Goal: Task Accomplishment & Management: Use online tool/utility

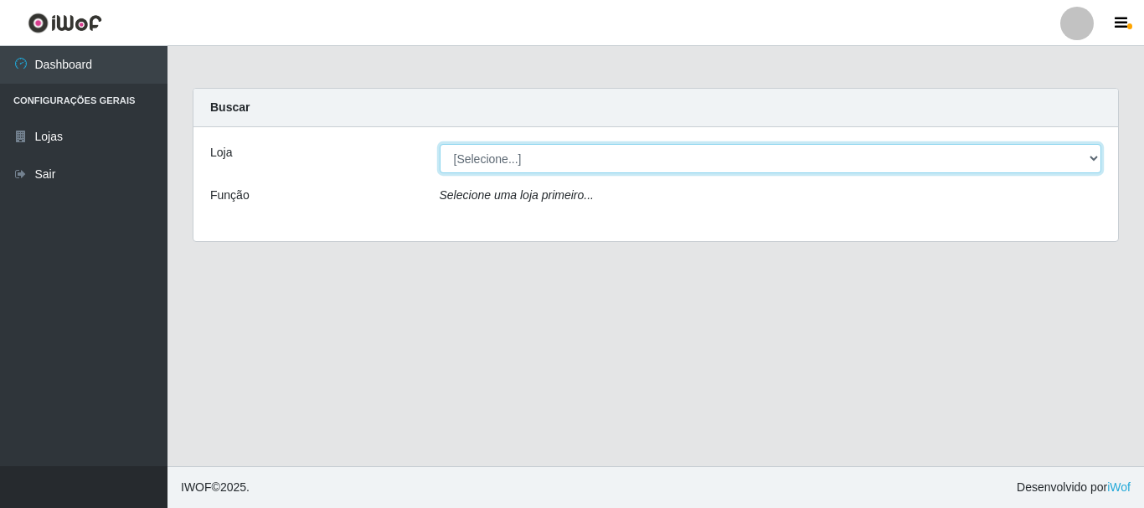
click at [596, 160] on select "[Selecione...] [GEOGRAPHIC_DATA] [GEOGRAPHIC_DATA]" at bounding box center [771, 158] width 662 height 29
select select "64"
click at [440, 144] on select "[Selecione...] [GEOGRAPHIC_DATA] [GEOGRAPHIC_DATA]" at bounding box center [771, 158] width 662 height 29
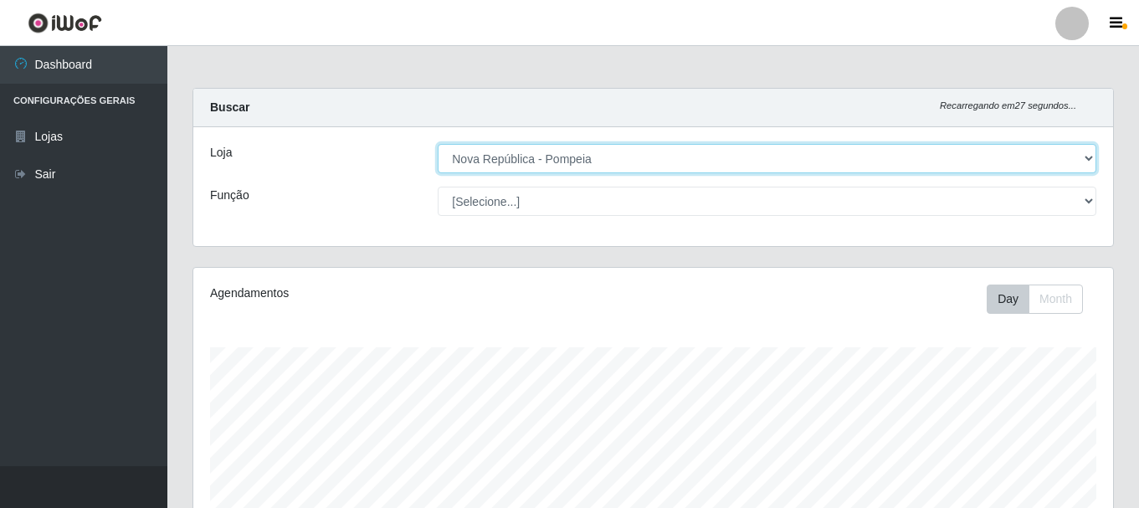
scroll to position [347, 920]
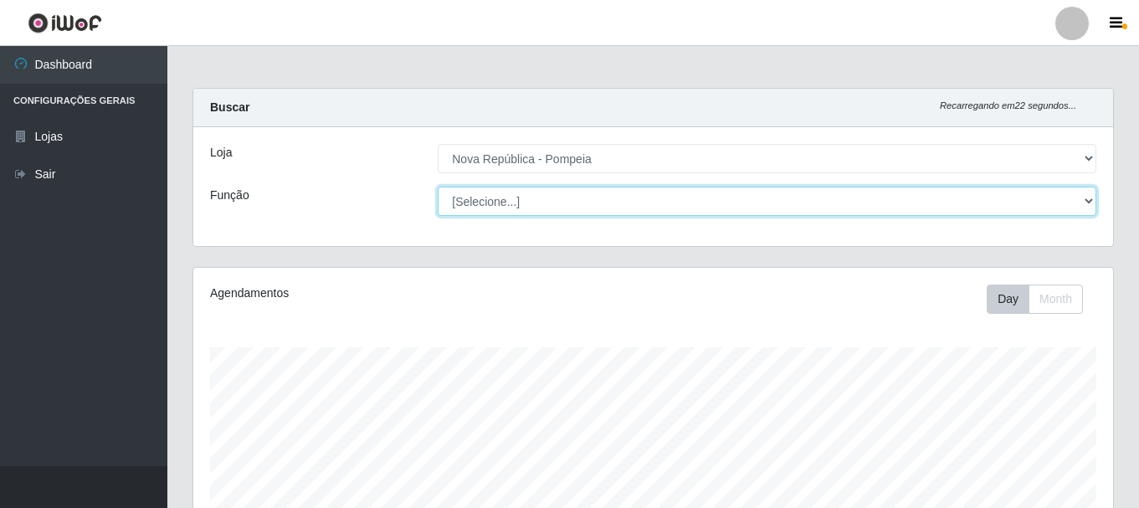
click at [609, 194] on select "[Selecione...] Balconista Operador de Caixa Recepcionista Repositor" at bounding box center [767, 201] width 659 height 29
select select "22"
click at [438, 187] on select "[Selecione...] Balconista Operador de Caixa Recepcionista Repositor" at bounding box center [767, 201] width 659 height 29
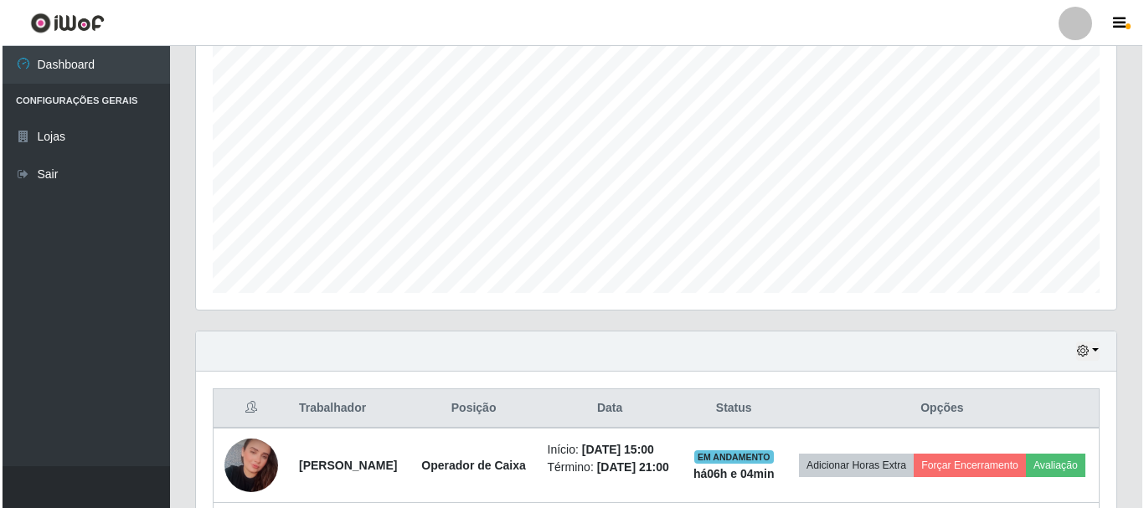
scroll to position [515, 0]
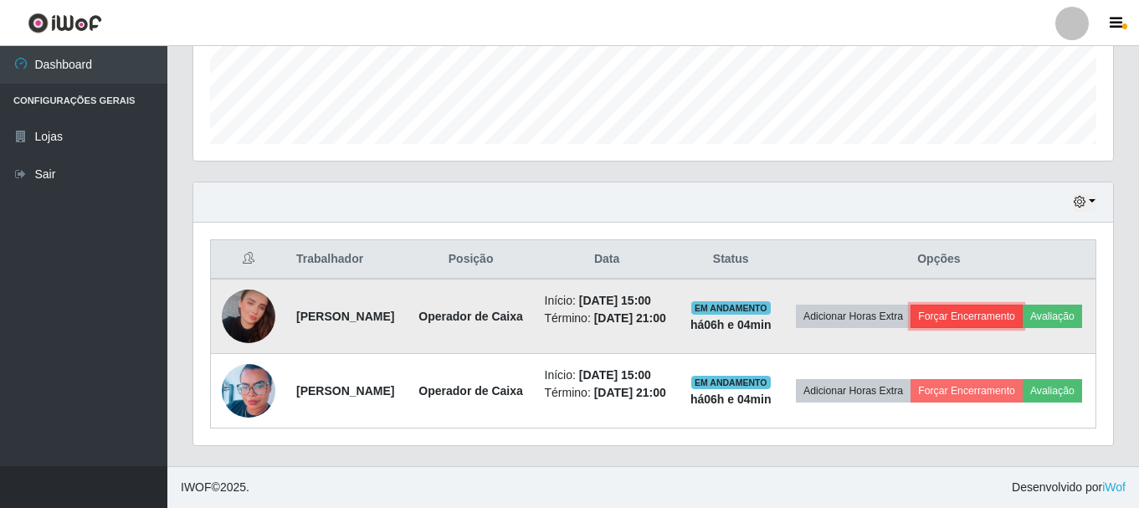
click at [1006, 305] on button "Forçar Encerramento" at bounding box center [967, 316] width 112 height 23
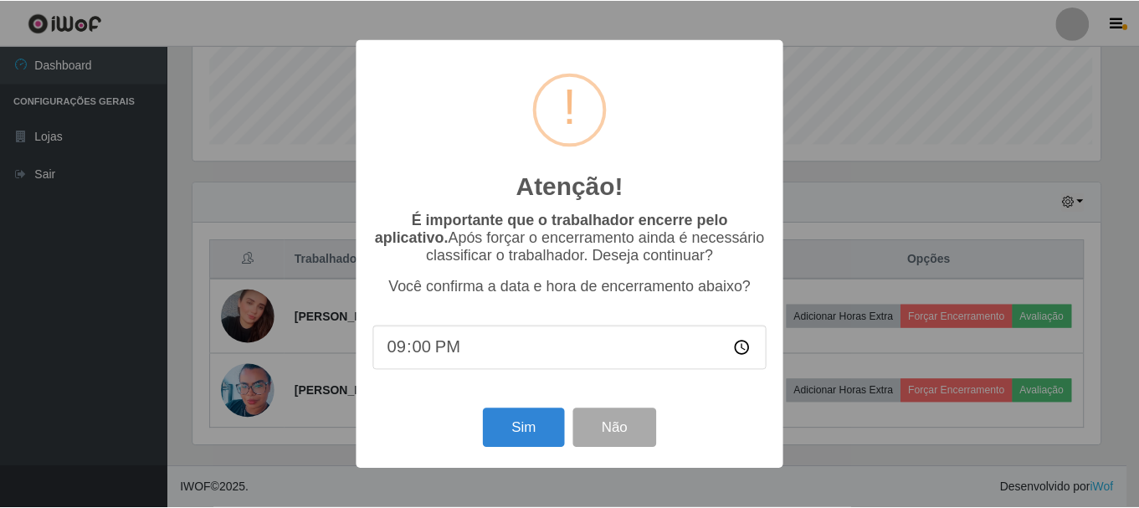
scroll to position [347, 912]
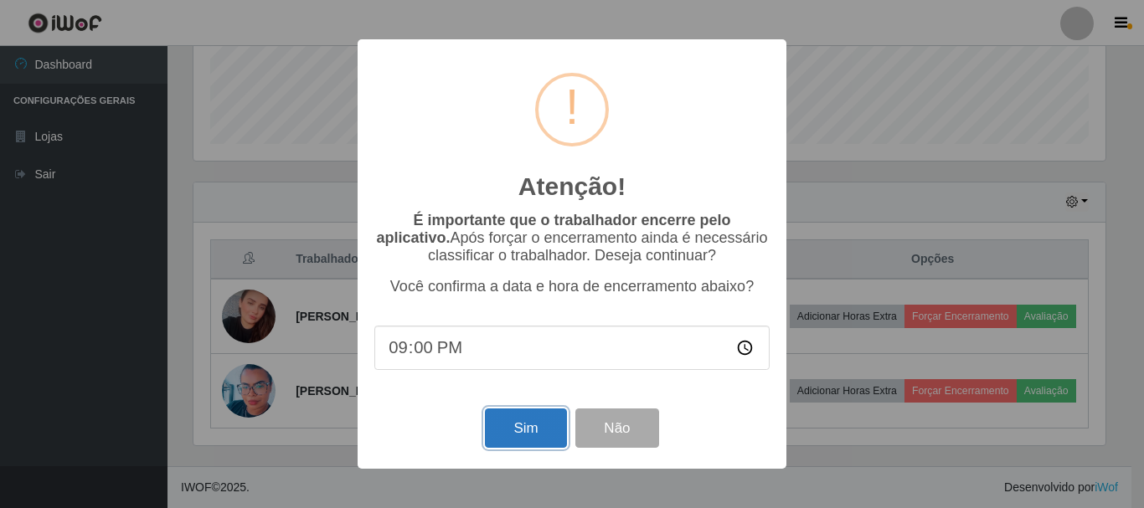
click at [514, 440] on button "Sim" at bounding box center [525, 428] width 81 height 39
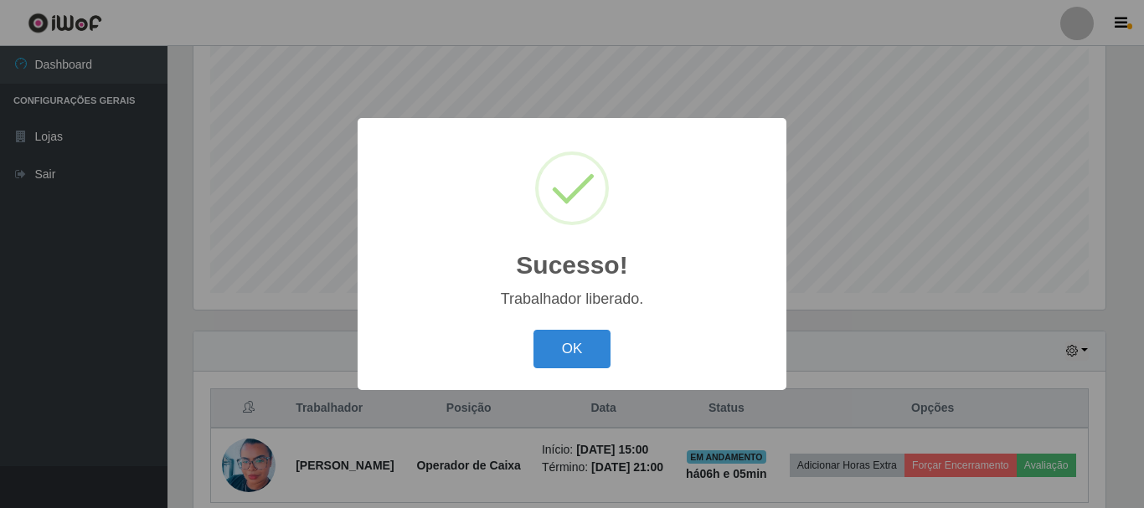
click at [569, 346] on button "OK" at bounding box center [572, 349] width 78 height 39
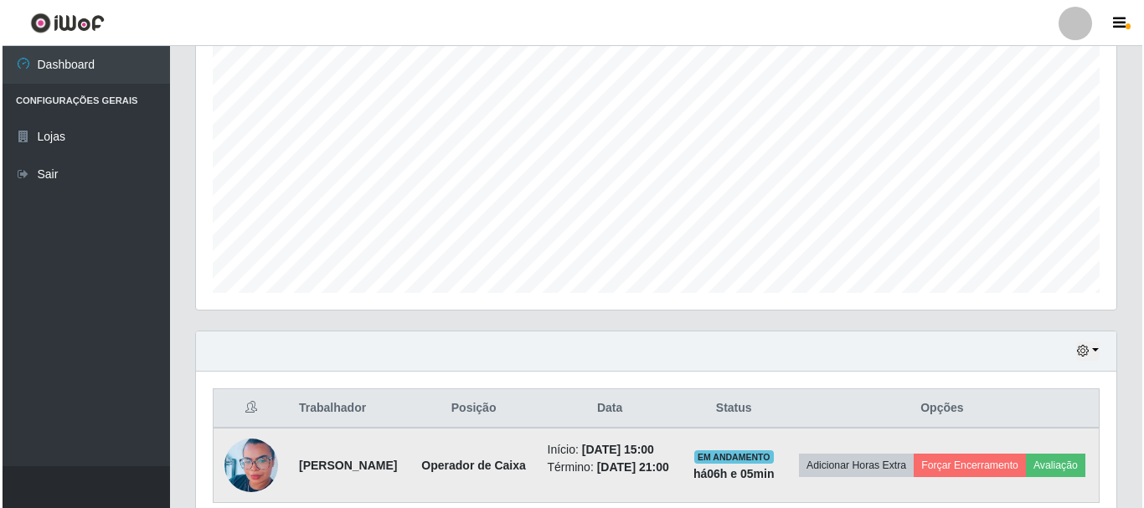
scroll to position [410, 0]
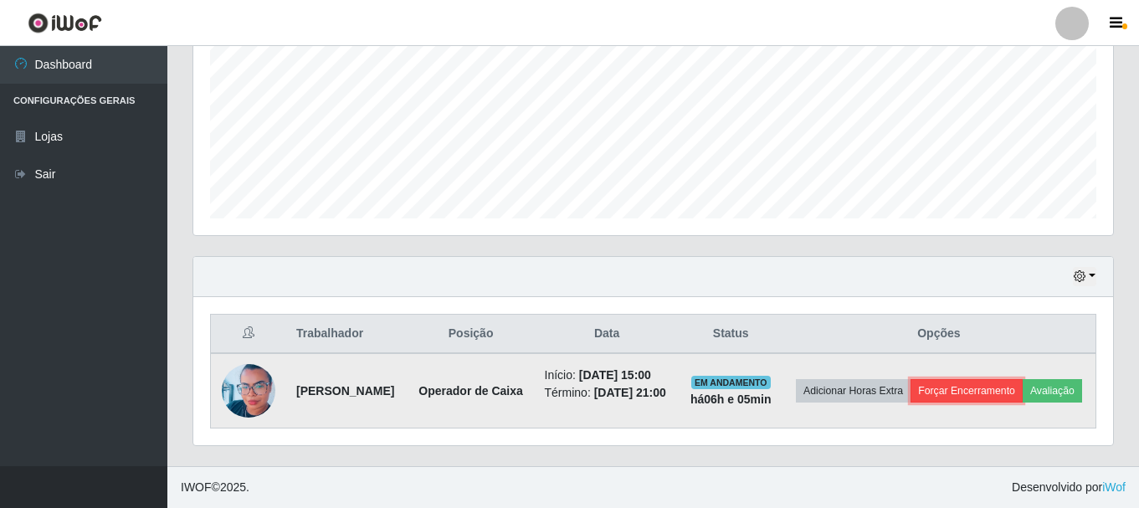
click at [1023, 379] on button "Forçar Encerramento" at bounding box center [967, 390] width 112 height 23
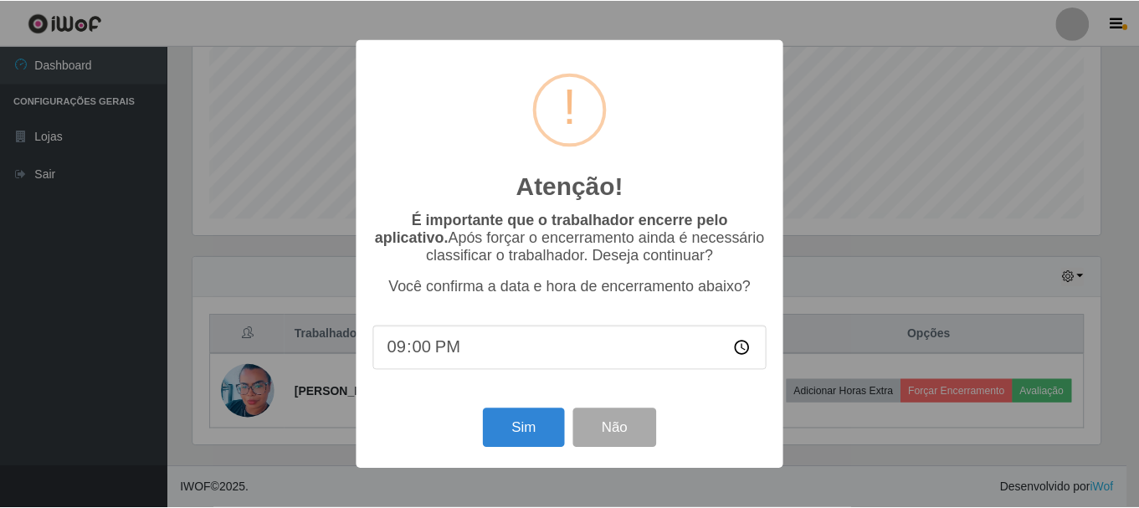
scroll to position [347, 912]
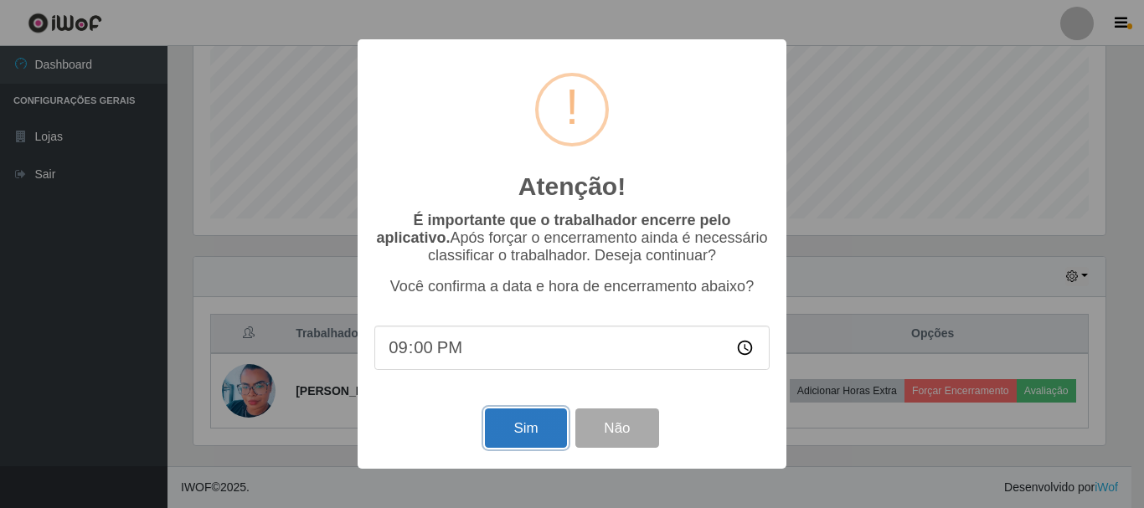
drag, startPoint x: 506, startPoint y: 428, endPoint x: 542, endPoint y: 424, distance: 36.2
click at [507, 428] on button "Sim" at bounding box center [525, 428] width 81 height 39
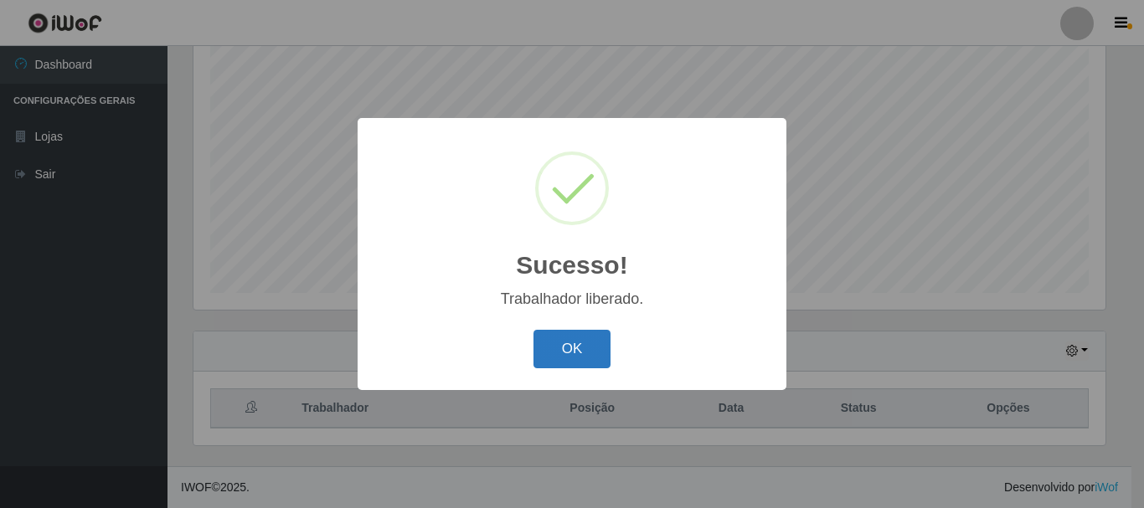
click at [592, 345] on button "OK" at bounding box center [572, 349] width 78 height 39
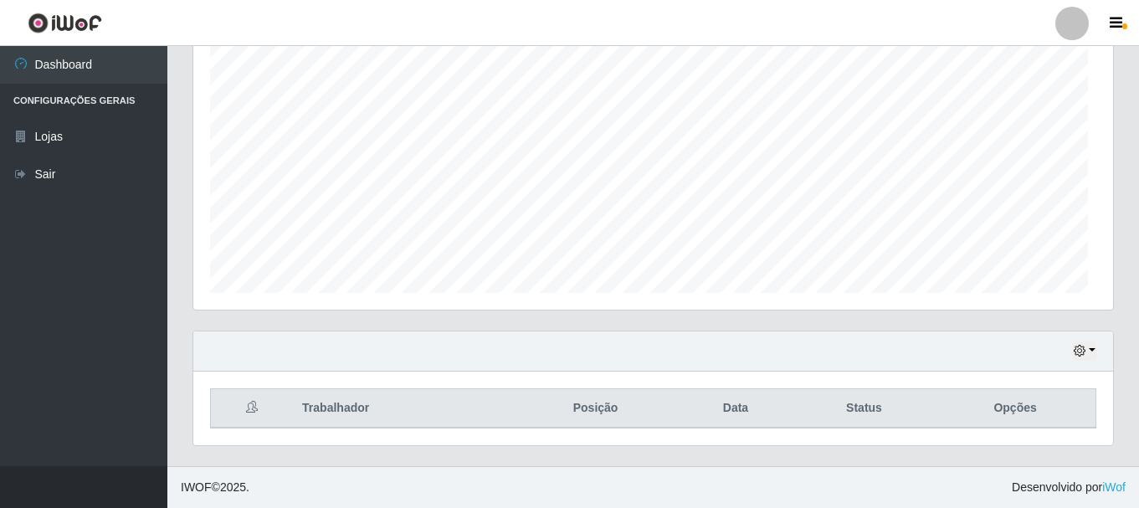
scroll to position [347, 920]
